Goal: Find specific page/section: Find specific page/section

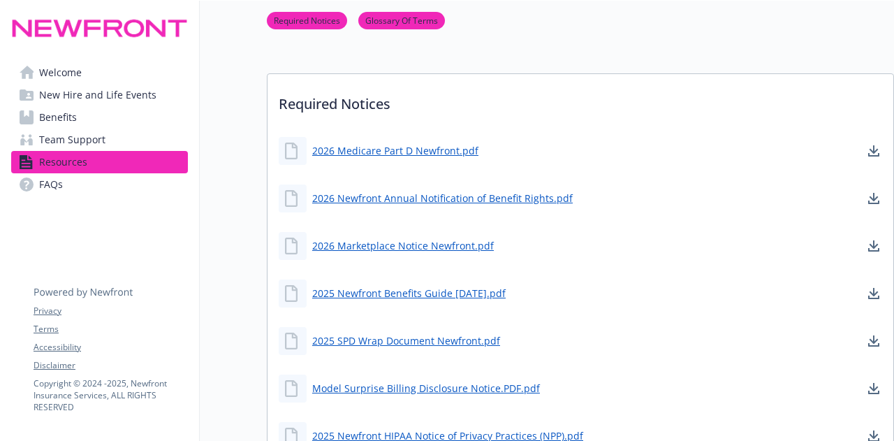
scroll to position [262, 0]
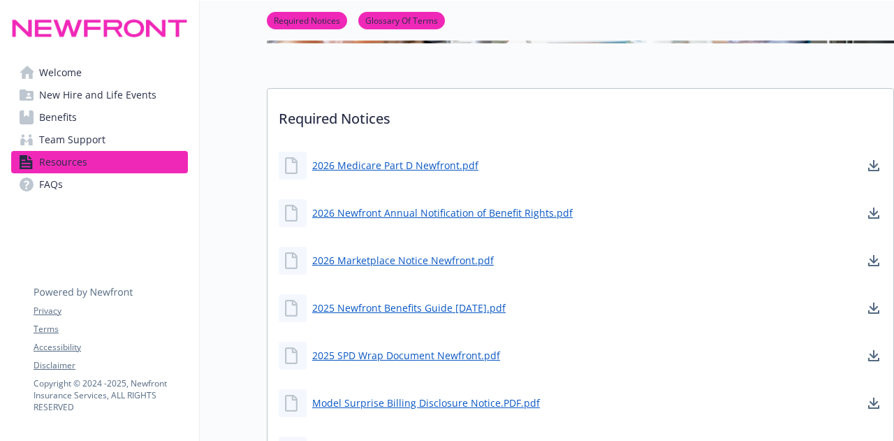
click at [47, 120] on span "Benefits" at bounding box center [58, 117] width 38 height 22
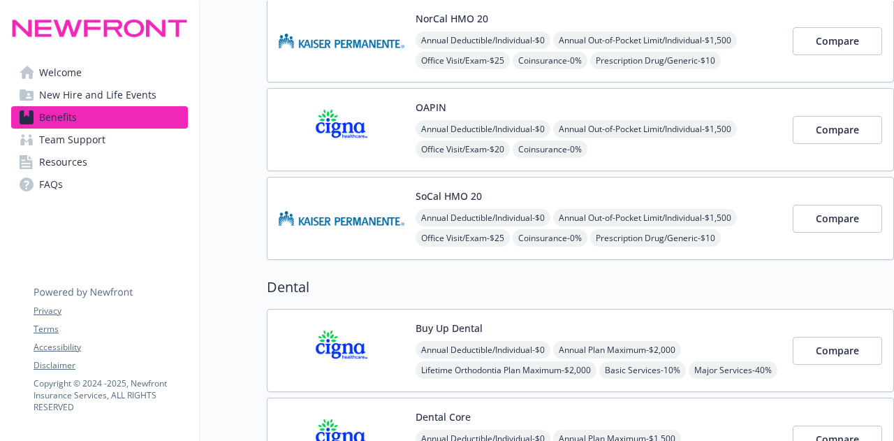
scroll to position [422, 0]
click at [66, 73] on span "Welcome" at bounding box center [60, 72] width 43 height 22
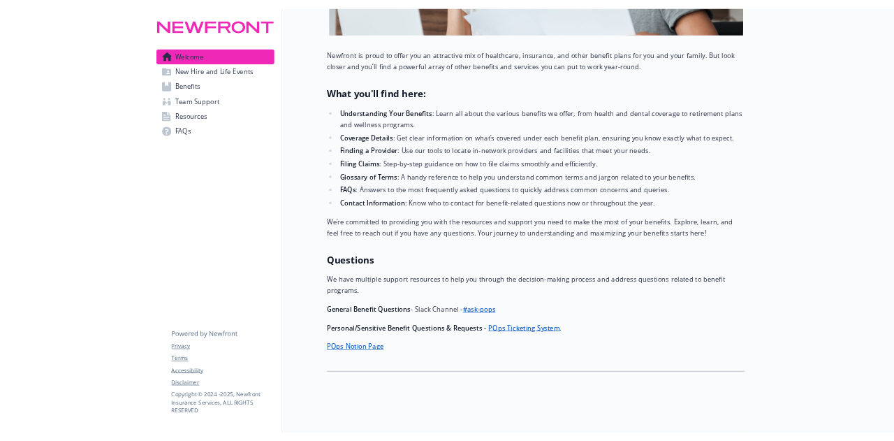
scroll to position [324, 0]
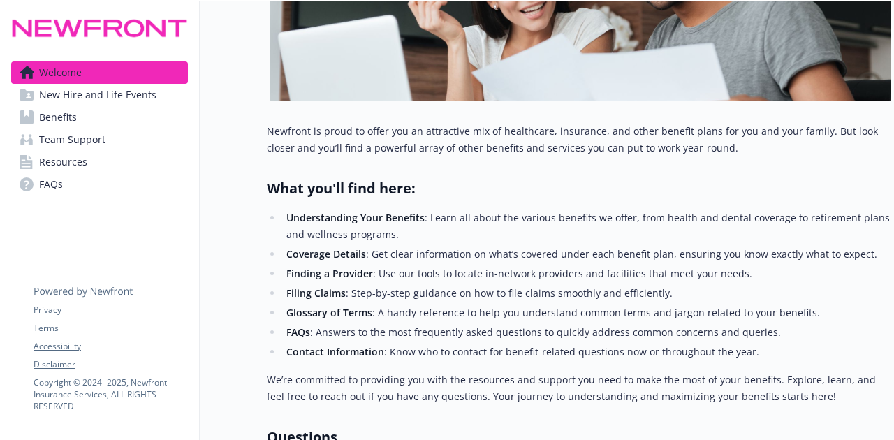
click at [11, 61] on link "Welcome" at bounding box center [99, 72] width 177 height 22
